Goal: Browse casually

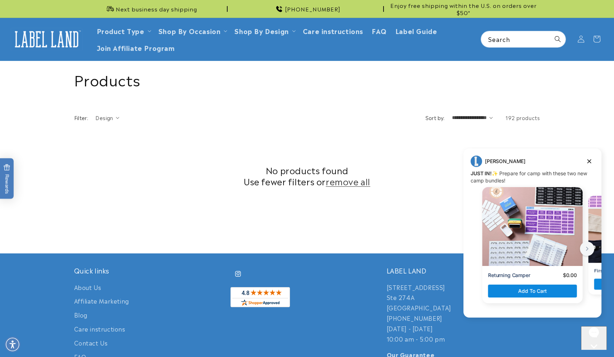
scroll to position [180, 0]
